Goal: Information Seeking & Learning: Learn about a topic

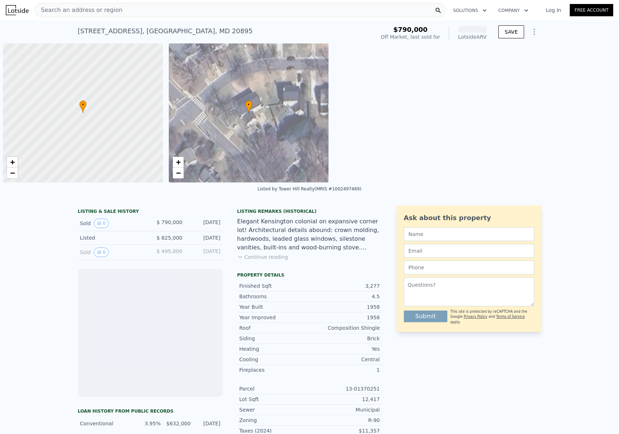
scroll to position [0, 3]
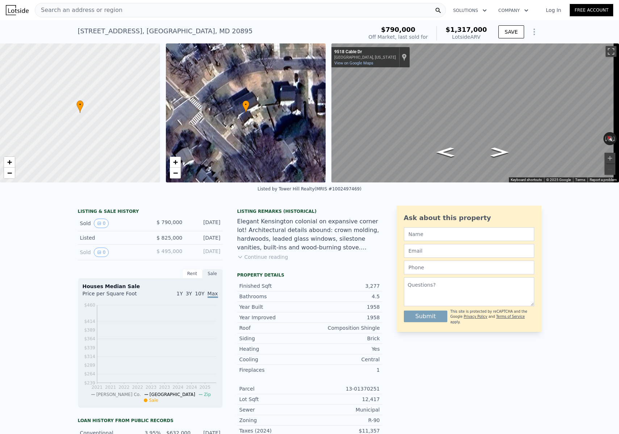
click at [87, 11] on span "Search an address or region" at bounding box center [78, 10] width 87 height 9
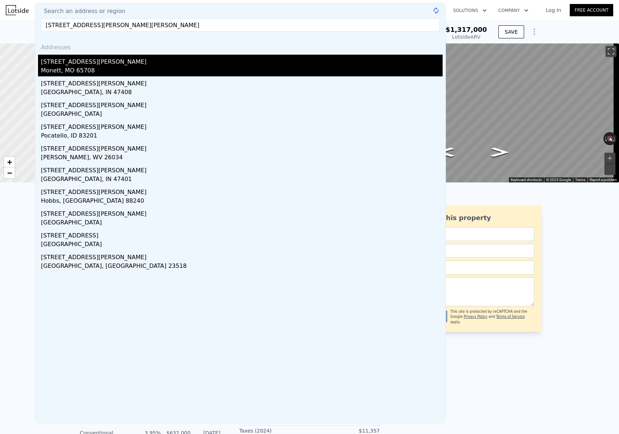
type input "421 W Dunn St MOnett"
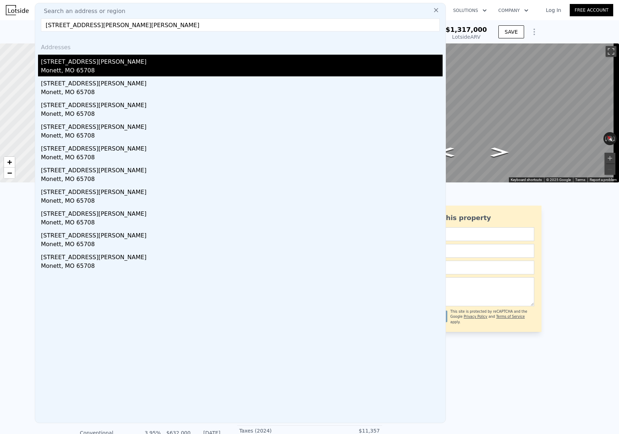
click at [56, 62] on div "[STREET_ADDRESS][PERSON_NAME]" at bounding box center [242, 61] width 402 height 12
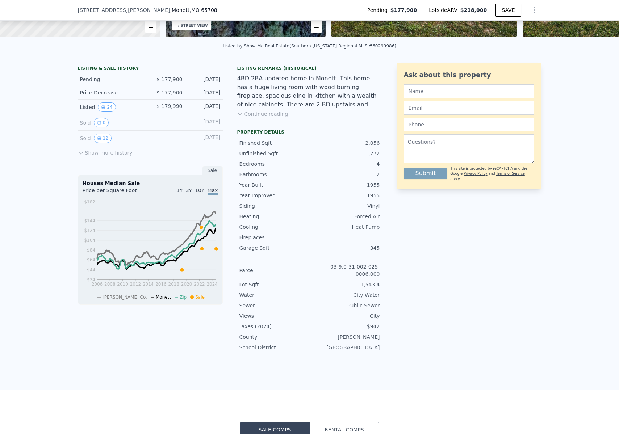
scroll to position [125, 0]
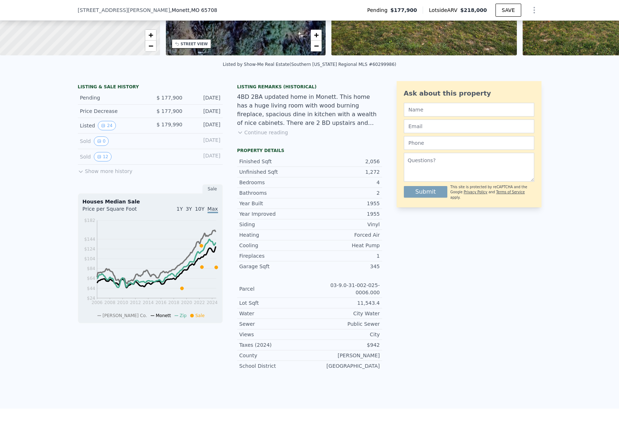
click at [83, 175] on button "Show more history" at bounding box center [105, 170] width 55 height 10
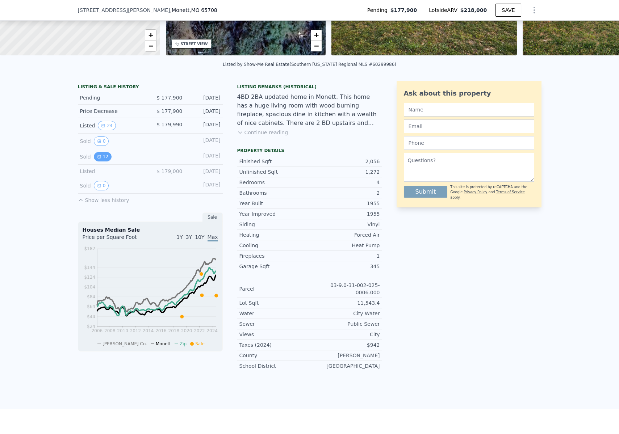
click at [100, 161] on button "12" at bounding box center [103, 156] width 18 height 9
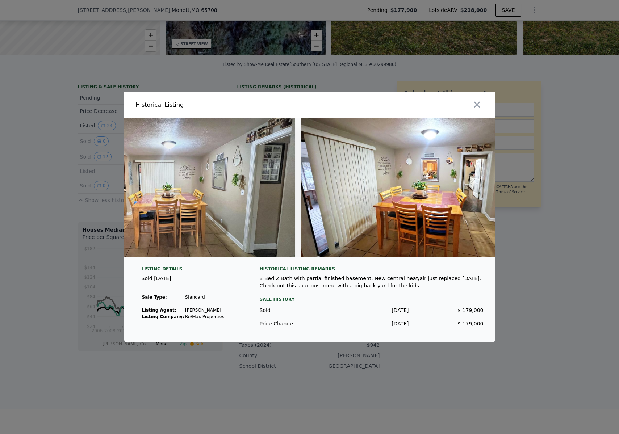
scroll to position [0, 2547]
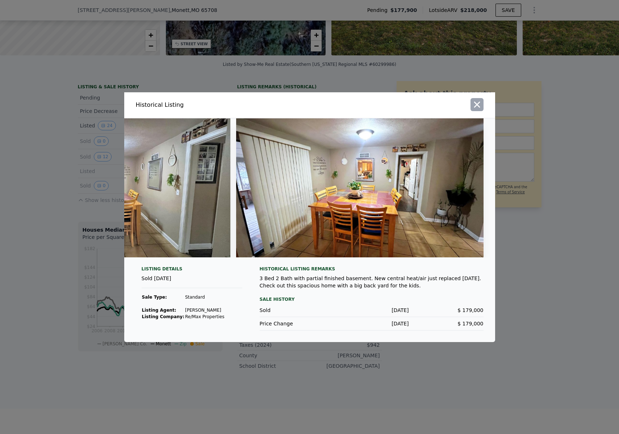
click at [478, 101] on icon "button" at bounding box center [477, 104] width 6 height 6
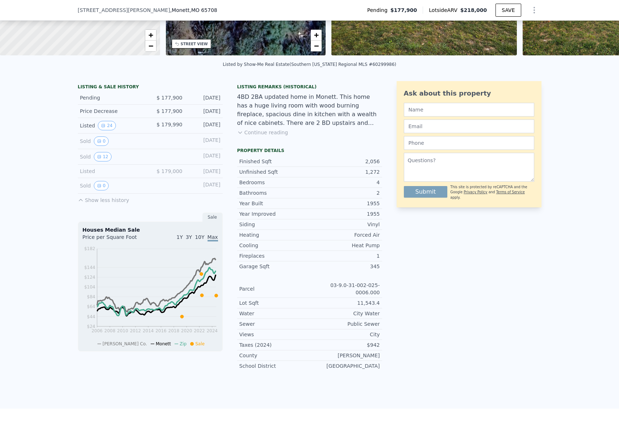
click at [78, 203] on icon at bounding box center [81, 200] width 6 height 6
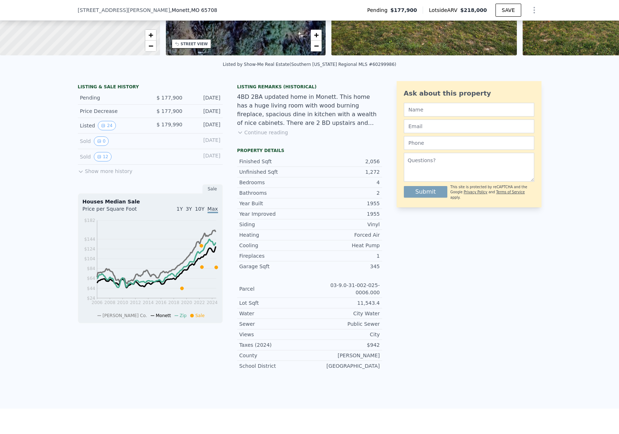
click at [80, 181] on div "LISTING & SALE HISTORY Pending $ 177,900 Aug 13, 2025 Price Decrease $ 177,900 …" at bounding box center [150, 205] width 145 height 249
click at [80, 175] on icon at bounding box center [81, 172] width 6 height 6
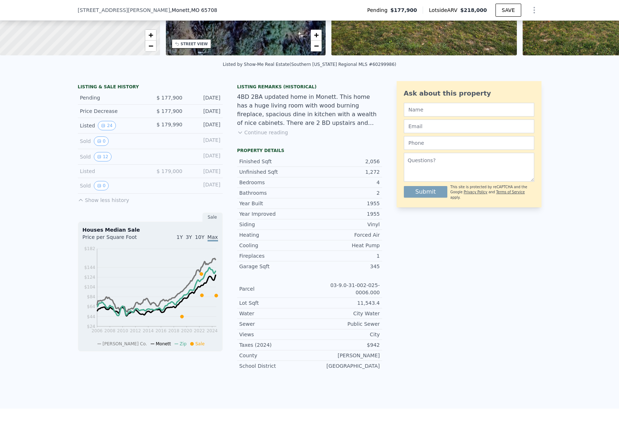
click at [267, 136] on button "Continue reading" at bounding box center [262, 132] width 51 height 7
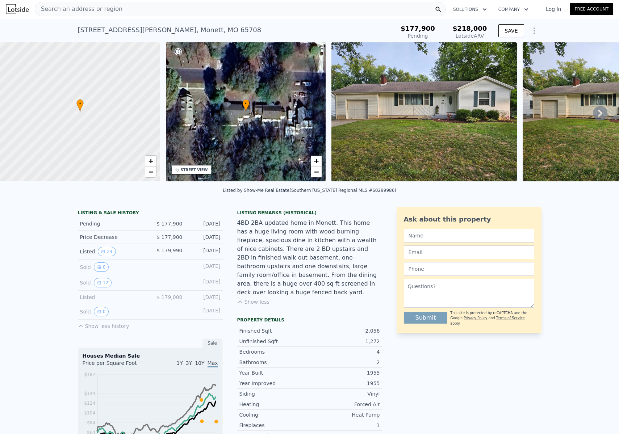
scroll to position [0, 0]
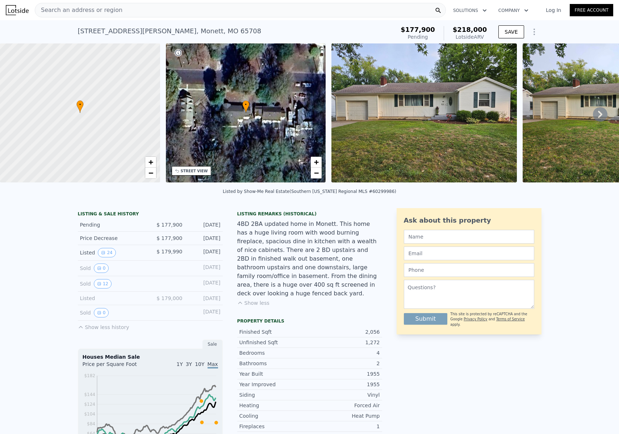
type input "5"
type input "3"
type input "4.5"
type input "2541"
type input "4109"
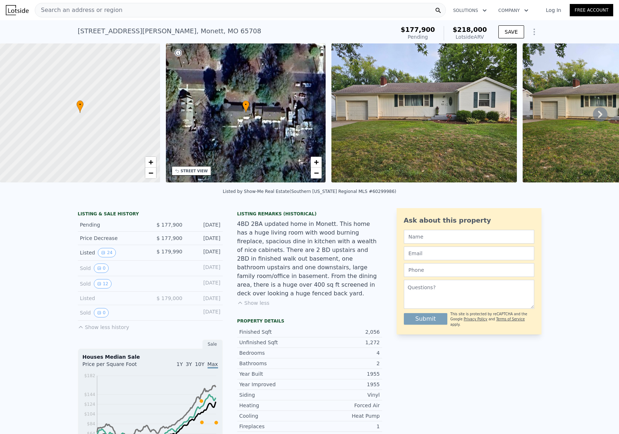
type input "7435"
type input "21697"
type input "$ 1,317,000"
type input "8"
type input "$ 370,739"
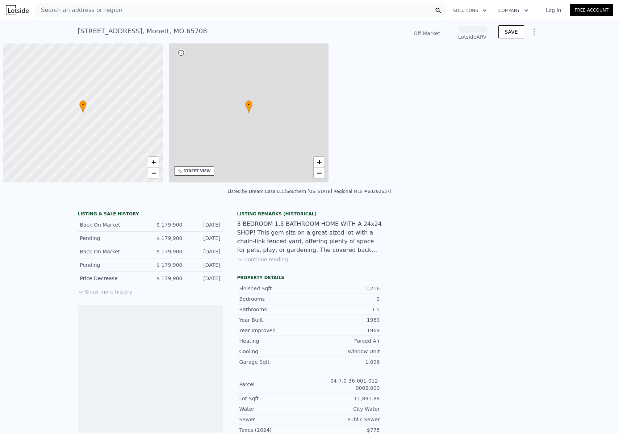
scroll to position [0, 3]
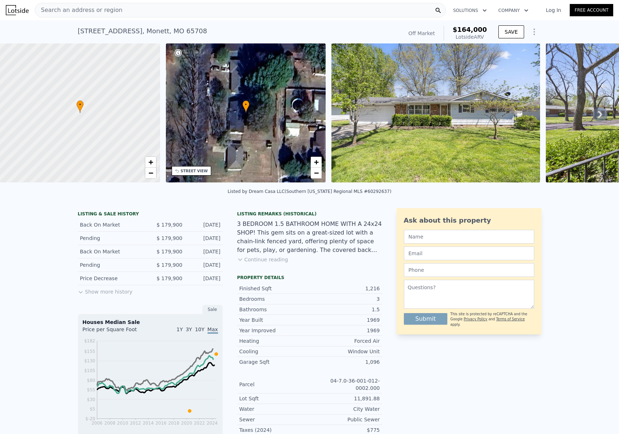
click at [90, 296] on button "Show more history" at bounding box center [105, 291] width 55 height 10
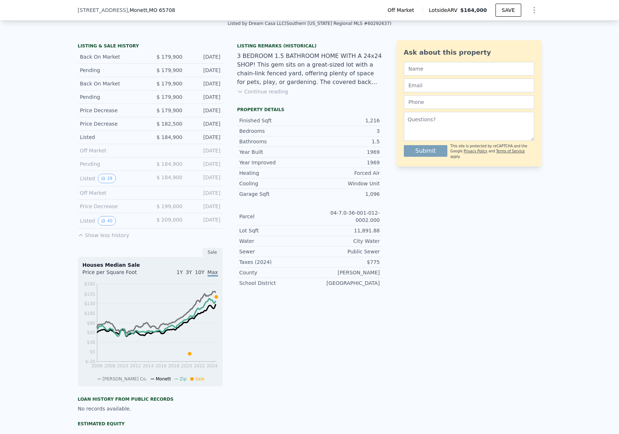
scroll to position [170, 0]
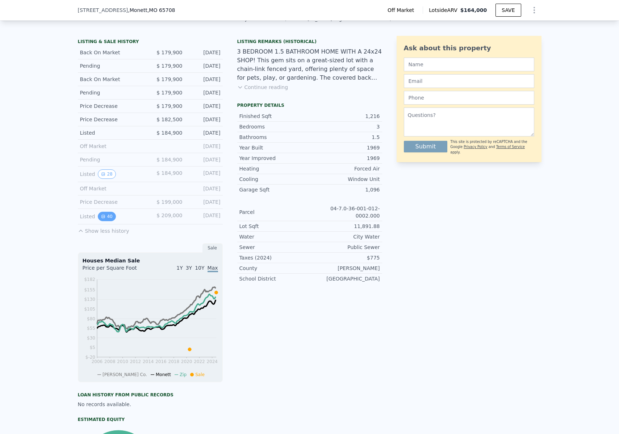
click at [104, 221] on button "40" at bounding box center [107, 216] width 18 height 9
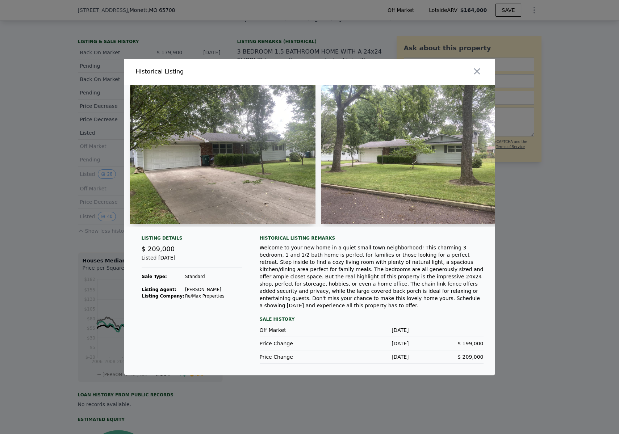
click at [217, 167] on img at bounding box center [223, 154] width 186 height 139
click at [225, 199] on img at bounding box center [223, 154] width 186 height 139
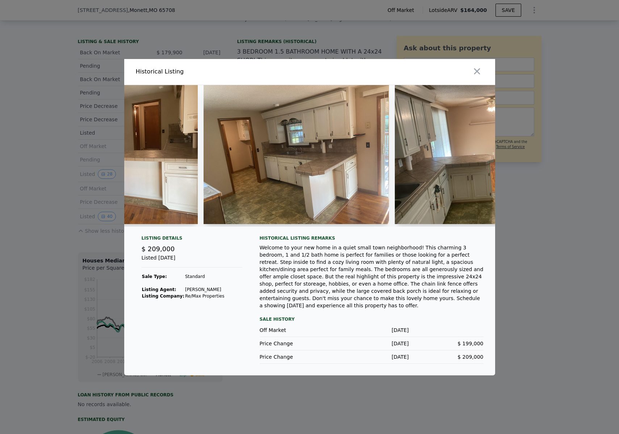
scroll to position [0, 6759]
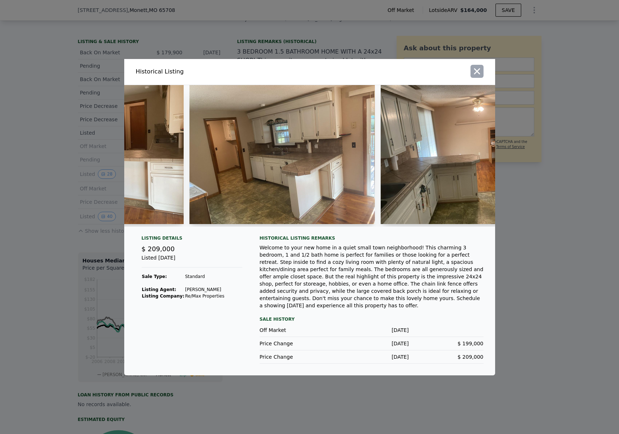
click at [477, 72] on icon "button" at bounding box center [477, 71] width 6 height 6
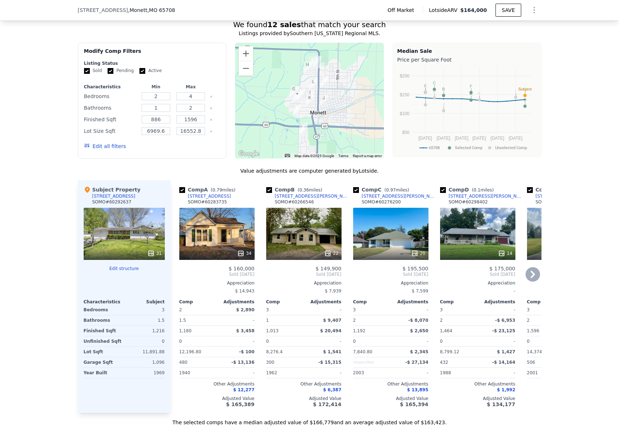
scroll to position [771, 0]
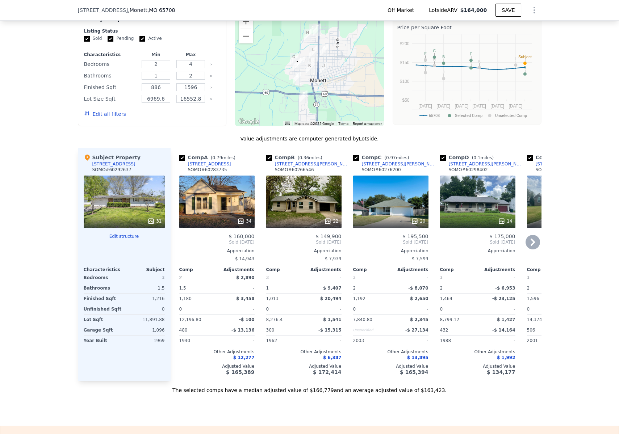
click at [533, 246] on icon at bounding box center [533, 242] width 14 height 14
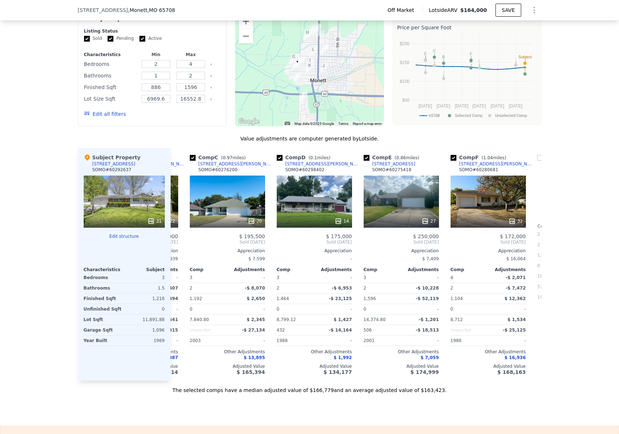
scroll to position [0, 174]
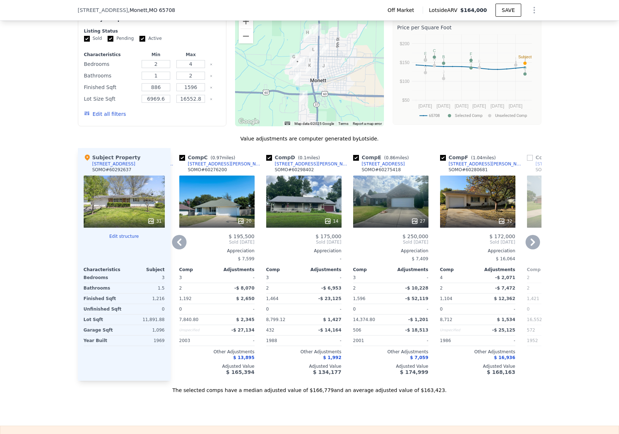
click at [533, 246] on icon at bounding box center [533, 242] width 14 height 14
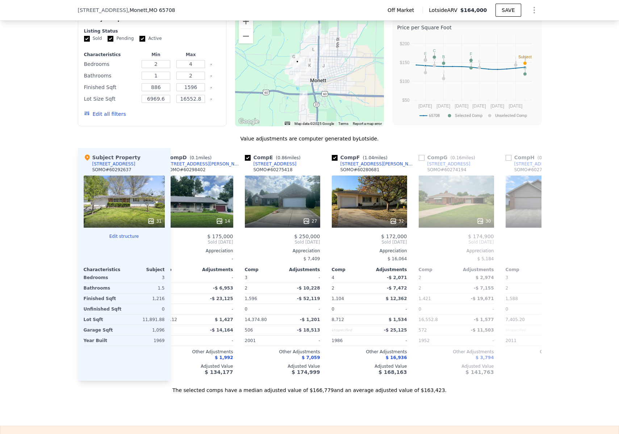
scroll to position [0, 348]
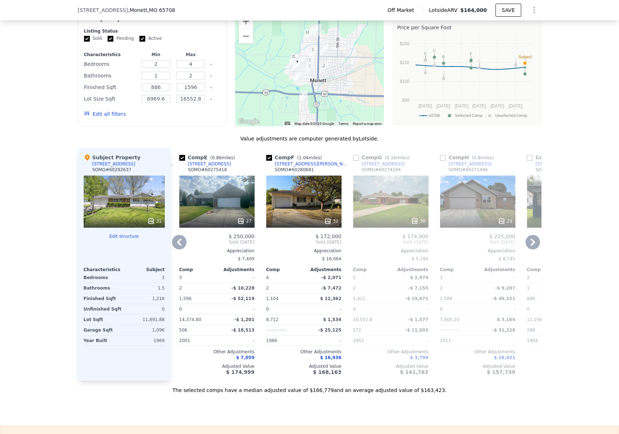
click at [531, 246] on icon at bounding box center [533, 242] width 4 height 7
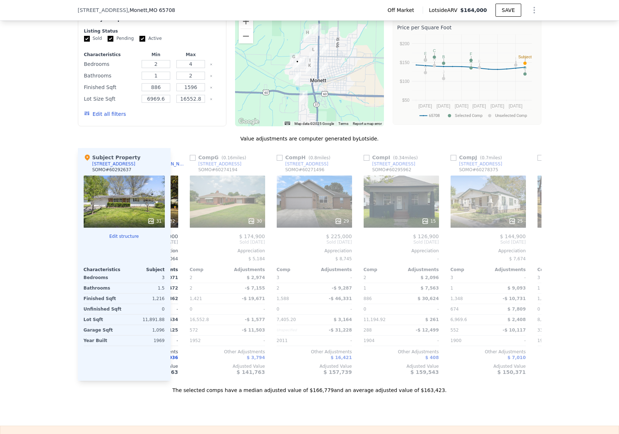
scroll to position [0, 522]
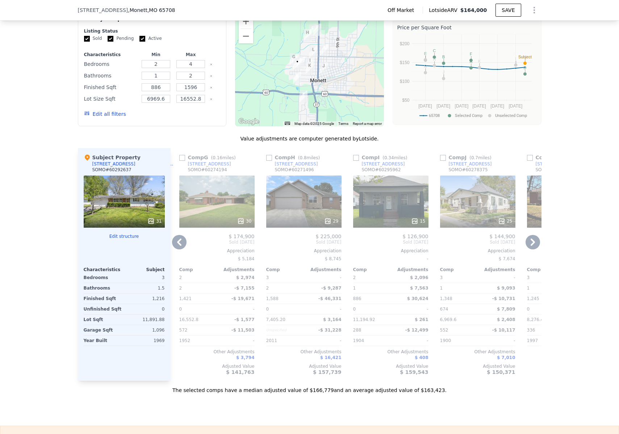
click at [531, 246] on icon at bounding box center [533, 242] width 4 height 7
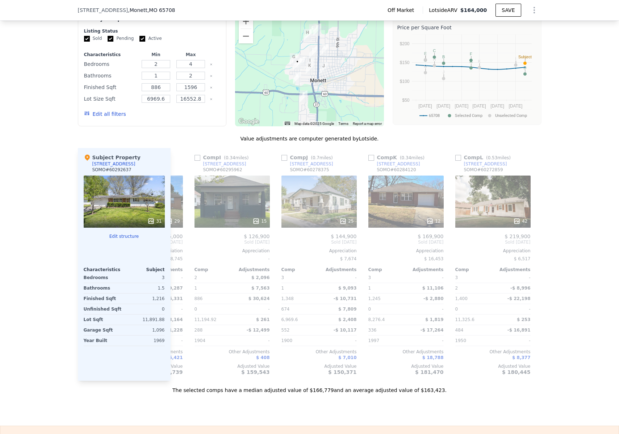
scroll to position [0, 690]
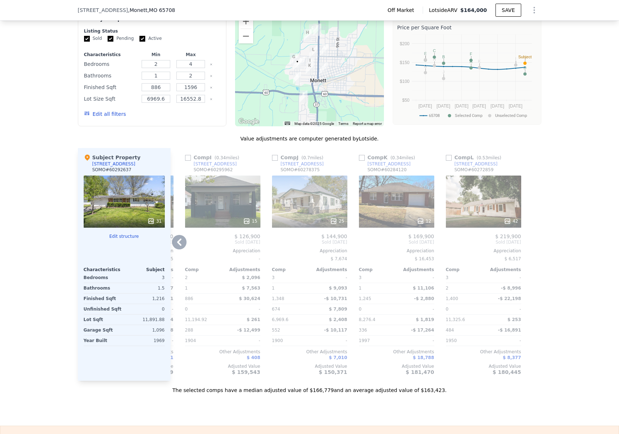
click at [315, 209] on div "25" at bounding box center [309, 202] width 75 height 52
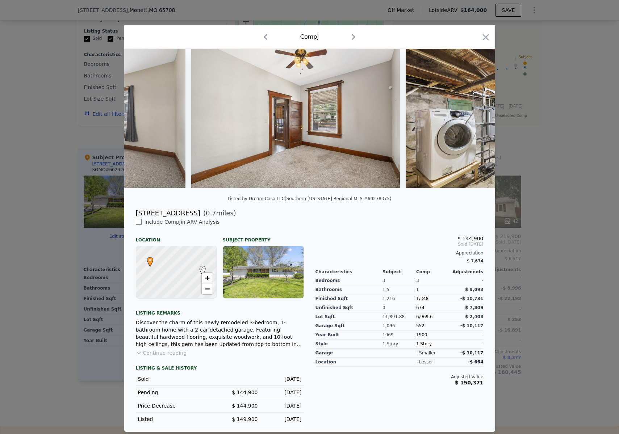
scroll to position [0, 2950]
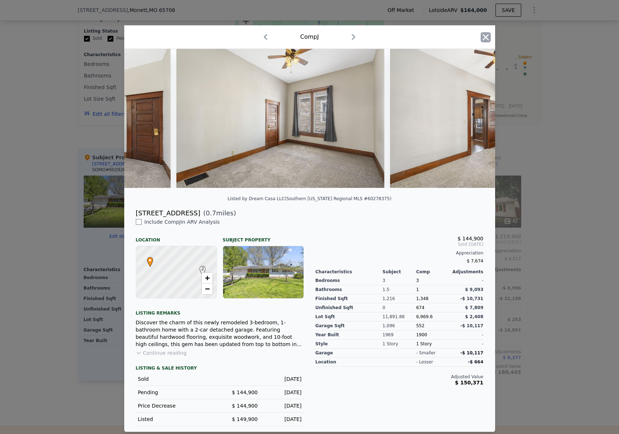
click at [483, 35] on icon "button" at bounding box center [486, 37] width 6 height 6
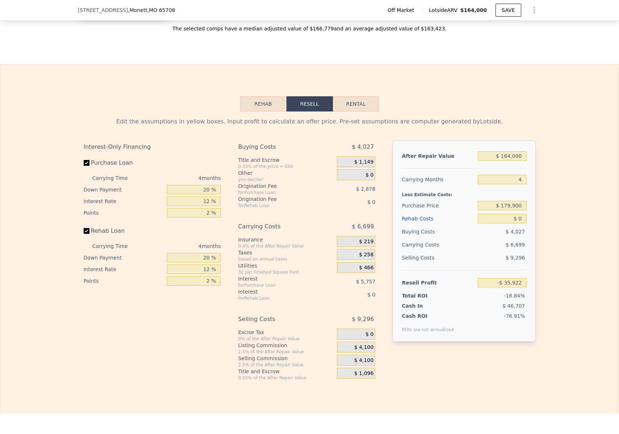
scroll to position [1133, 0]
click at [262, 112] on button "Rehab" at bounding box center [263, 104] width 46 height 15
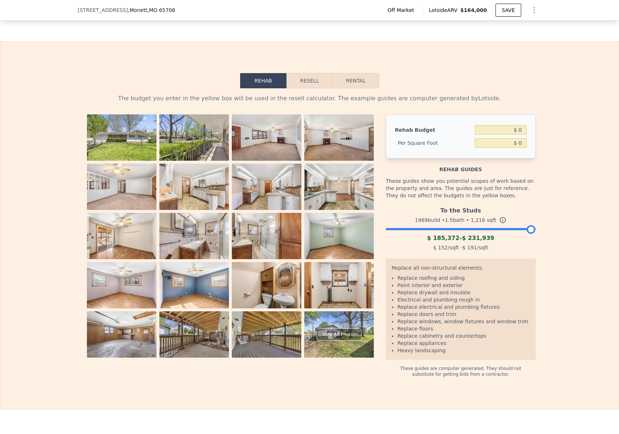
scroll to position [1158, 0]
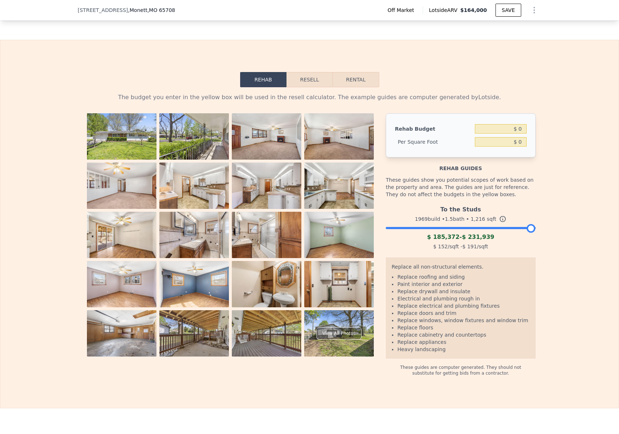
click at [308, 87] on button "Resell" at bounding box center [310, 79] width 46 height 15
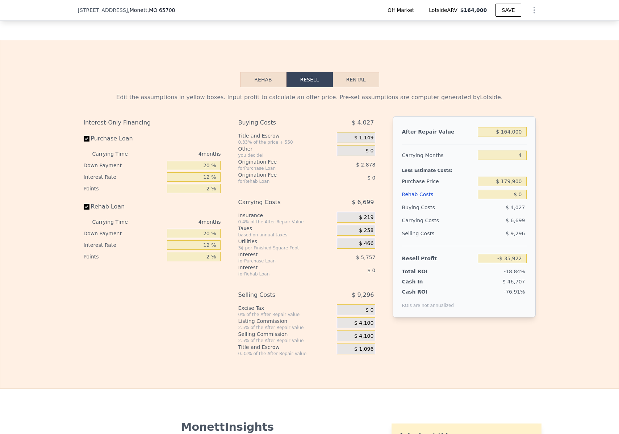
click at [350, 87] on button "Rental" at bounding box center [356, 79] width 46 height 15
select select "30"
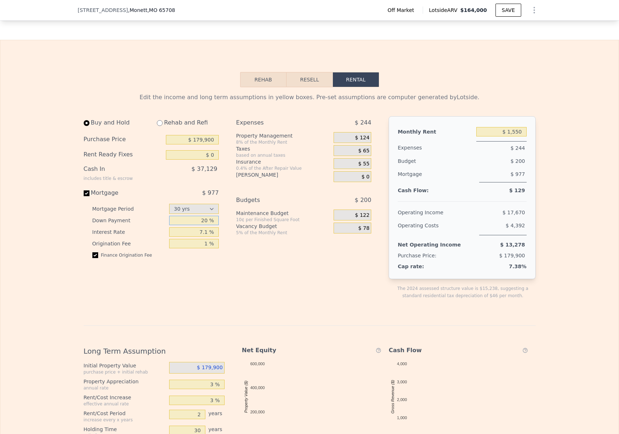
drag, startPoint x: 193, startPoint y: 231, endPoint x: 229, endPoint y: 231, distance: 35.5
click at [229, 231] on div "Buy and Hold Rehab and Refi Purchase Price $ 179,900 Rent Ready Fixes $ 0 Cash …" at bounding box center [231, 213] width 294 height 195
type input "3 %"
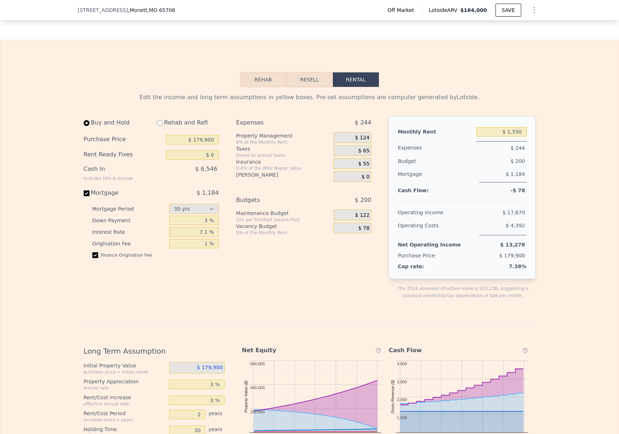
click at [210, 264] on div "Finance Origination Fee" at bounding box center [155, 259] width 126 height 12
drag, startPoint x: 186, startPoint y: 150, endPoint x: 238, endPoint y: 146, distance: 51.6
click at [237, 146] on div "Buy and Hold Rehab and Refi Purchase Price $ 179,900 Rent Ready Fixes $ 0 Cash …" at bounding box center [231, 213] width 294 height 195
type input "$ 0"
type input "$ 164,000"
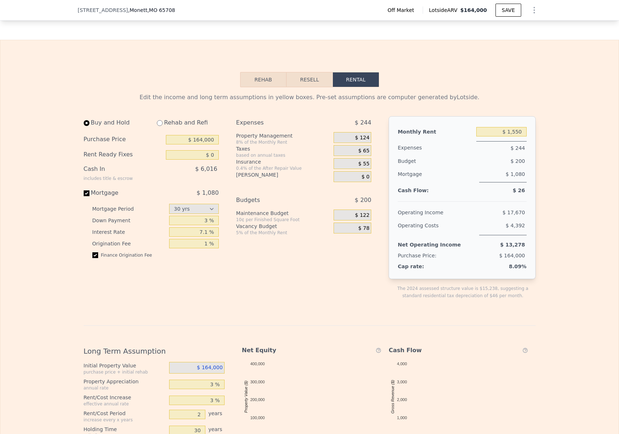
click at [266, 280] on div "Expenses $ 244 Property Management 8% of the Monthly Rent $ 124 Taxes based on …" at bounding box center [306, 213] width 141 height 195
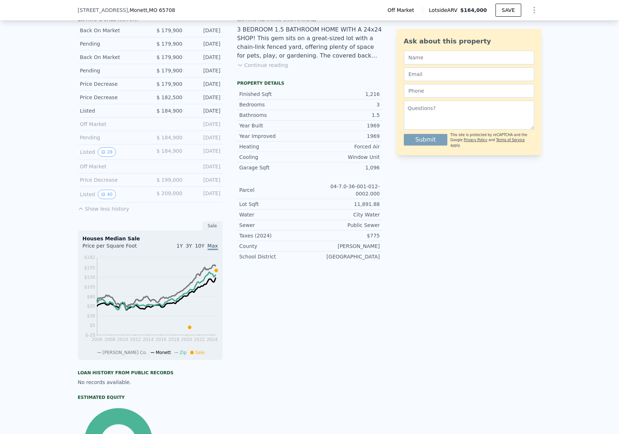
scroll to position [0, 0]
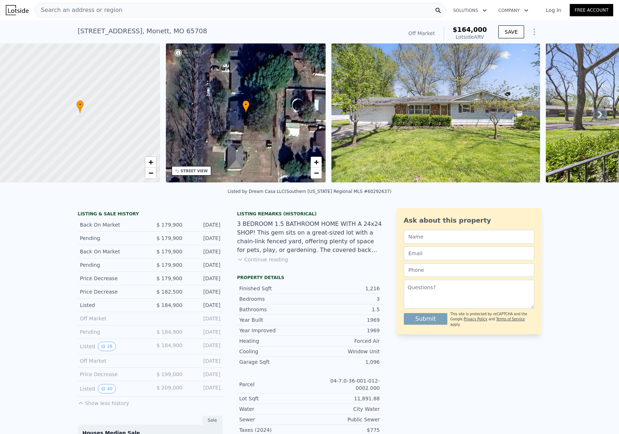
click at [70, 11] on span "Search an address or region" at bounding box center [78, 10] width 87 height 9
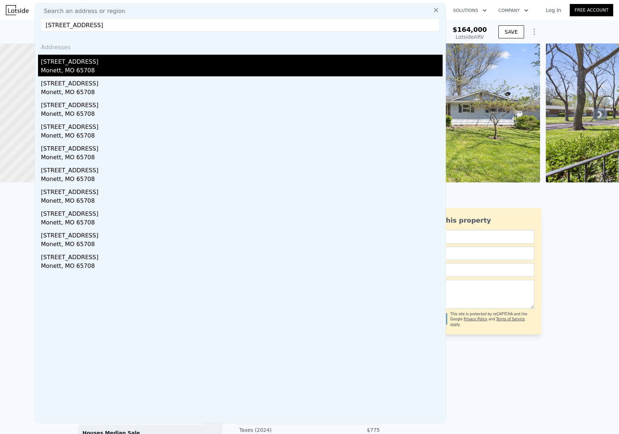
type input "[STREET_ADDRESS]"
click at [58, 62] on div "[STREET_ADDRESS]" at bounding box center [242, 61] width 402 height 12
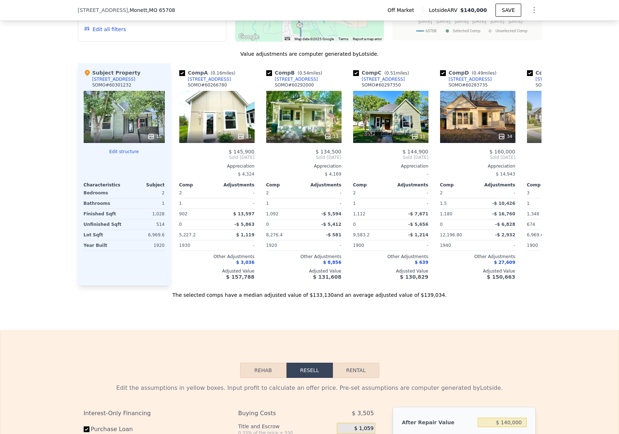
scroll to position [681, 0]
click at [388, 129] on div "11" at bounding box center [390, 117] width 75 height 52
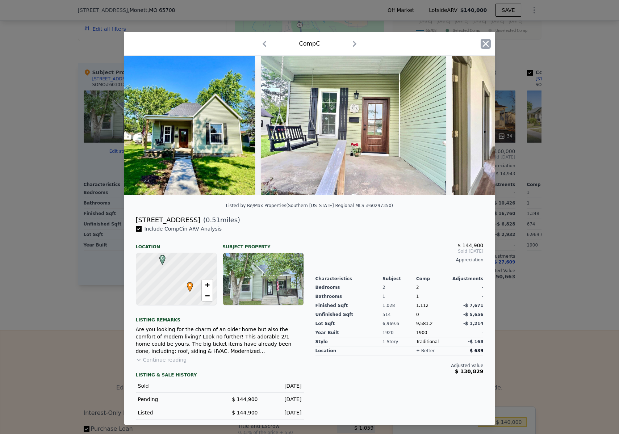
click at [490, 40] on icon "button" at bounding box center [486, 44] width 10 height 10
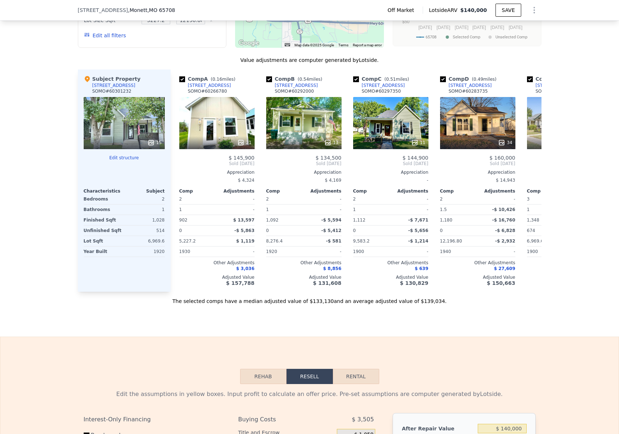
scroll to position [678, 0]
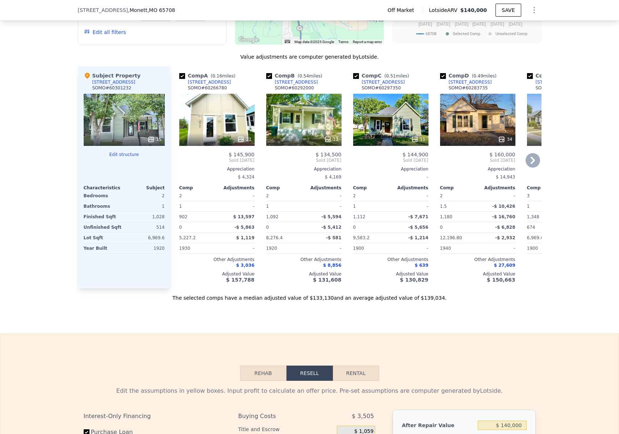
click at [532, 164] on icon at bounding box center [533, 160] width 4 height 7
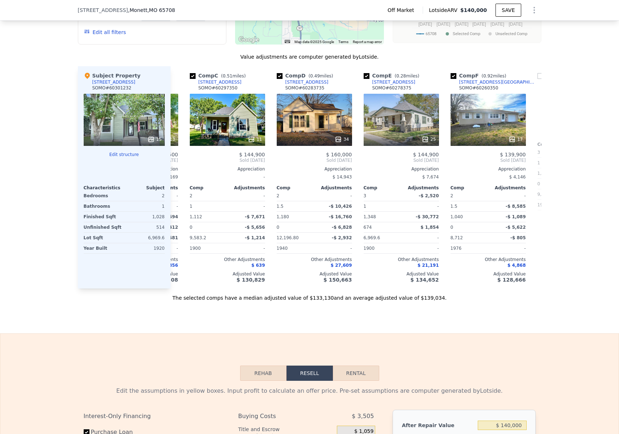
scroll to position [0, 174]
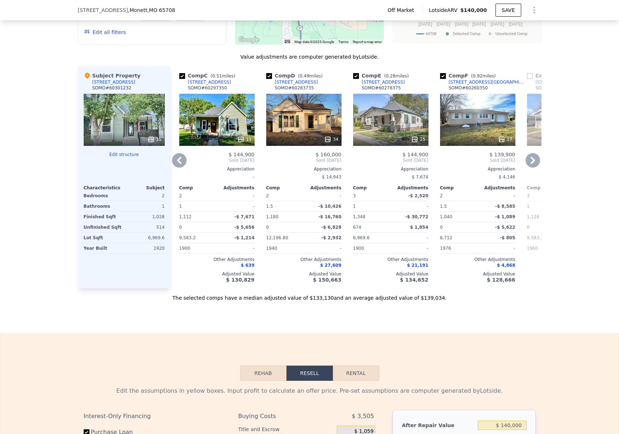
click at [531, 164] on icon at bounding box center [533, 160] width 4 height 7
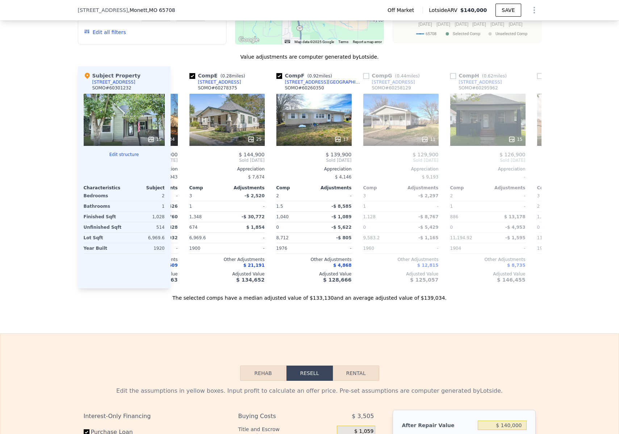
scroll to position [0, 348]
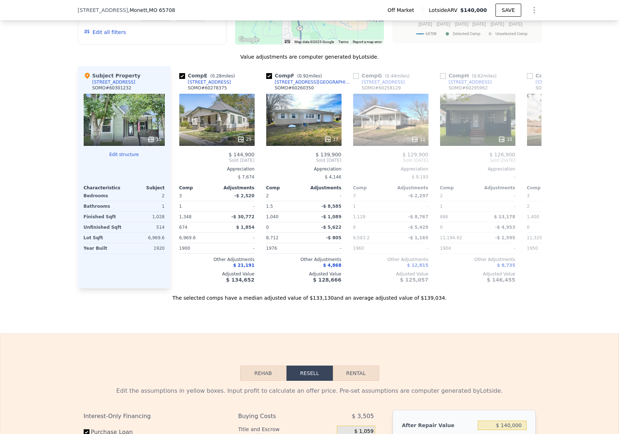
click at [531, 165] on div "Comp A ( 0.16 miles) [STREET_ADDRESS] # 60266780 21 $ 145,900 Sold [DATE] Appre…" at bounding box center [356, 177] width 371 height 222
click at [531, 164] on icon at bounding box center [533, 160] width 4 height 7
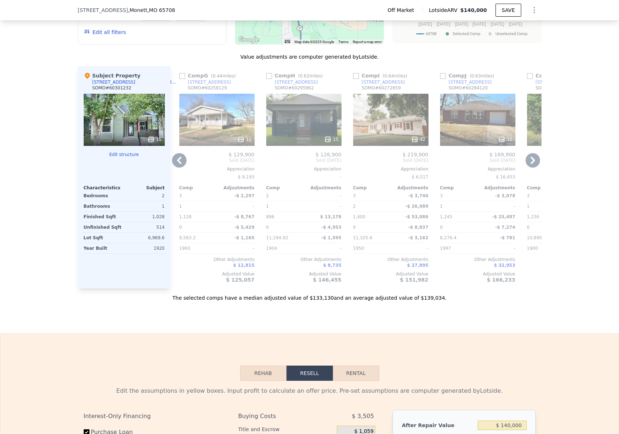
click at [531, 164] on icon at bounding box center [533, 160] width 4 height 7
